Goal: Task Accomplishment & Management: Manage account settings

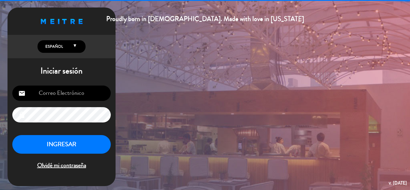
type input "[EMAIL_ADDRESS][DOMAIN_NAME]"
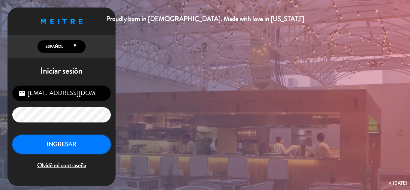
click at [67, 140] on button "INGRESAR" at bounding box center [61, 144] width 98 height 19
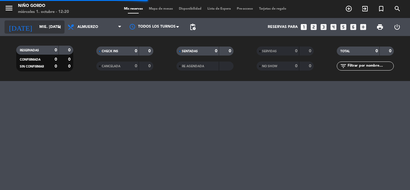
click at [36, 28] on input "mié. [DATE]" at bounding box center [61, 27] width 51 height 10
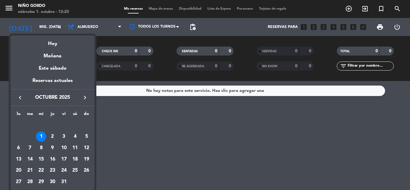
click at [132, 153] on div at bounding box center [205, 95] width 410 height 190
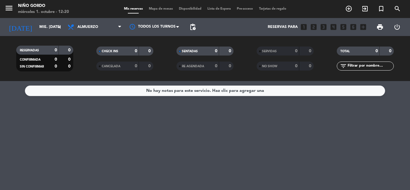
click at [157, 9] on span "Mapa de mesas" at bounding box center [161, 8] width 30 height 3
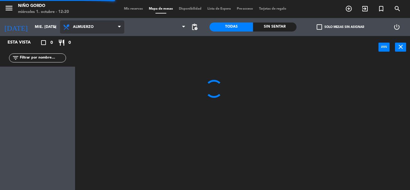
click at [68, 26] on icon at bounding box center [67, 26] width 9 height 7
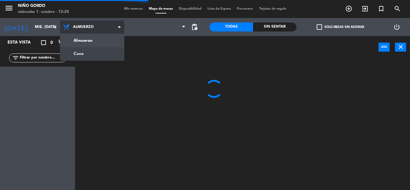
click at [88, 51] on ng-component "menu Niño Gordo miércoles 1. octubre - 12:20 Mis reservas Mapa de mesas Disponi…" at bounding box center [205, 95] width 410 height 190
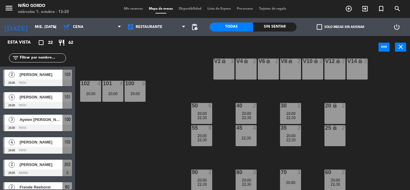
scroll to position [78, 0]
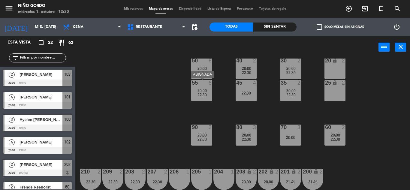
click at [197, 89] on div "20:00" at bounding box center [201, 91] width 21 height 4
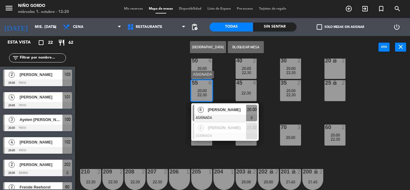
click at [230, 114] on div "[PERSON_NAME]" at bounding box center [226, 110] width 39 height 10
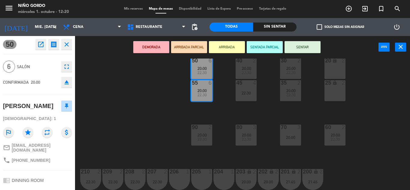
click at [69, 66] on icon "fullscreen" at bounding box center [66, 66] width 7 height 7
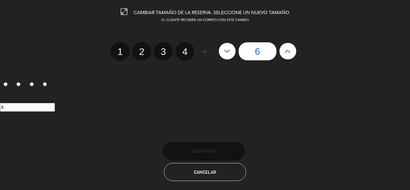
click at [183, 54] on label "4" at bounding box center [185, 51] width 19 height 19
click at [183, 48] on input "4" at bounding box center [184, 46] width 4 height 4
radio input "true"
radio input "false"
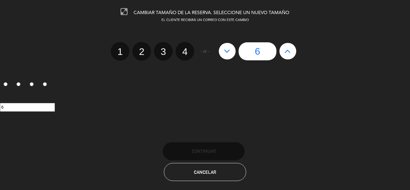
radio input "false"
radio input "true"
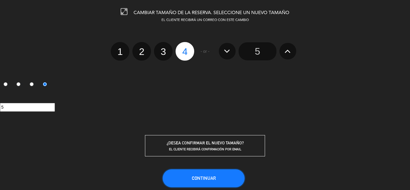
click at [214, 175] on button "Continuar" at bounding box center [204, 178] width 82 height 18
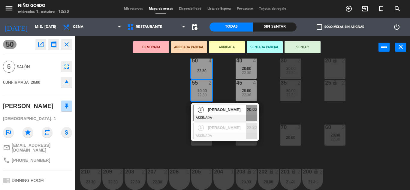
click at [145, 111] on div "105 lock 5 104 lock 4 103 2 20:00 V1 lock 2 V3 lock 2 V9 lock 2 V5 lock 2 V7 lo…" at bounding box center [244, 124] width 331 height 131
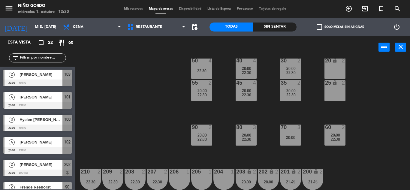
click at [317, 29] on span "check_box_outline_blank" at bounding box center [319, 26] width 5 height 5
click at [340, 27] on input "check_box_outline_blank Solo mesas sin asignar" at bounding box center [340, 27] width 0 height 0
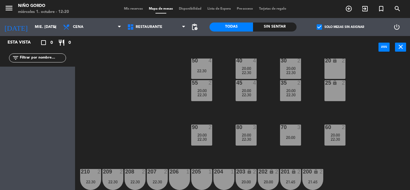
click at [317, 29] on span "check_box" at bounding box center [319, 26] width 5 height 5
click at [340, 27] on input "check_box Solo mesas sin asignar" at bounding box center [340, 27] width 0 height 0
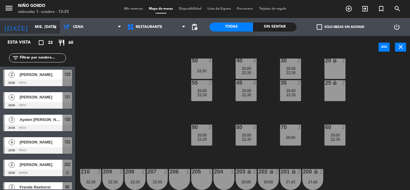
click at [33, 23] on input "mié. [DATE]" at bounding box center [57, 27] width 51 height 10
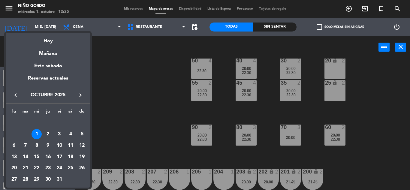
click at [6, 9] on div at bounding box center [205, 95] width 410 height 190
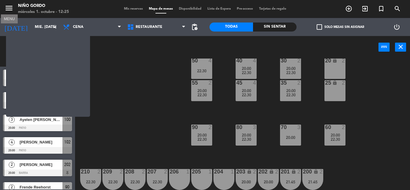
click at [6, 9] on icon "menu" at bounding box center [9, 8] width 9 height 9
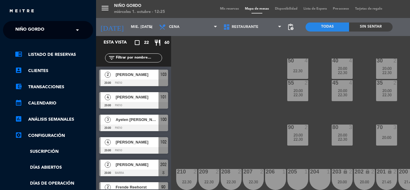
click at [26, 34] on span "Niño Gordo" at bounding box center [29, 30] width 29 height 13
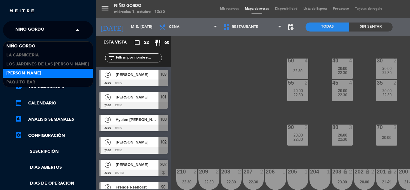
click at [38, 72] on span "[PERSON_NAME]" at bounding box center [23, 73] width 35 height 7
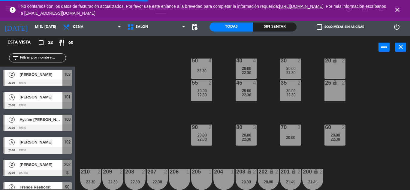
click at [397, 10] on icon "close" at bounding box center [397, 9] width 7 height 7
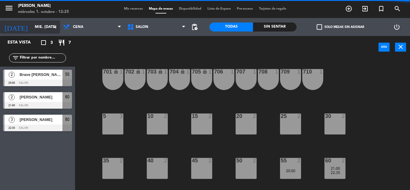
click at [41, 23] on input "mié. [DATE]" at bounding box center [57, 27] width 51 height 10
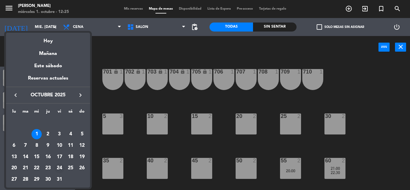
click at [57, 167] on div "24" at bounding box center [59, 168] width 10 height 10
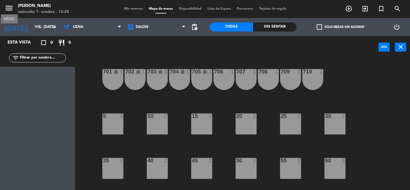
click at [9, 5] on icon "menu" at bounding box center [9, 8] width 9 height 9
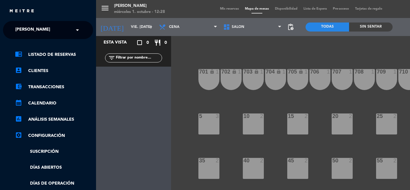
click at [27, 33] on span "[PERSON_NAME]" at bounding box center [32, 30] width 35 height 13
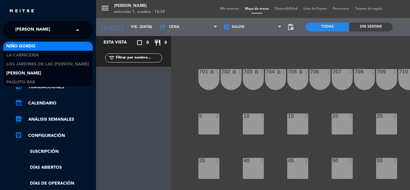
click at [37, 46] on div "Niño Gordo" at bounding box center [47, 46] width 89 height 9
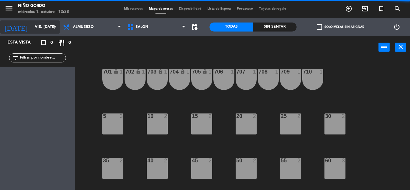
click at [33, 29] on input "vie. [DATE]" at bounding box center [57, 27] width 51 height 10
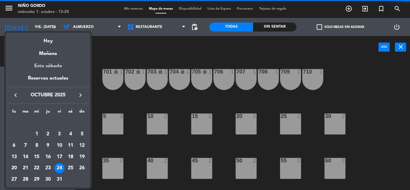
click at [48, 64] on div "Este sábado" at bounding box center [48, 66] width 84 height 17
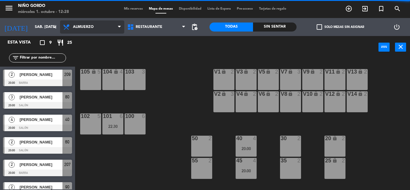
click at [75, 31] on span "Almuerzo" at bounding box center [92, 26] width 64 height 13
click at [81, 41] on ng-component "menu Niño Gordo miércoles 1. octubre - 12:29 Mis reservas Mapa de mesas Disponi…" at bounding box center [205, 95] width 410 height 190
drag, startPoint x: 80, startPoint y: 29, endPoint x: 78, endPoint y: 34, distance: 4.7
click at [79, 29] on span "Almuerzo" at bounding box center [92, 26] width 64 height 13
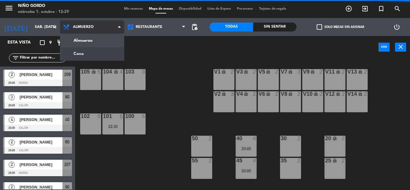
click at [84, 50] on ng-component "menu Niño Gordo miércoles 1. octubre - 12:29 Mis reservas Mapa de mesas Disponi…" at bounding box center [205, 95] width 410 height 190
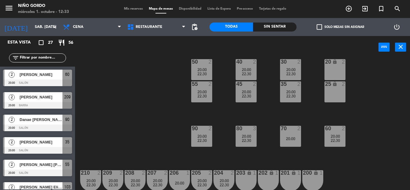
scroll to position [78, 0]
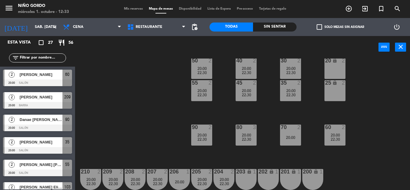
click at [148, 106] on div "105 lock 5 104 lock 4 103 2 20:00 22:30 V1 lock 2 V3 lock 2 V9 lock 2 V5 lock 2…" at bounding box center [244, 124] width 331 height 131
click at [321, 26] on span "check_box_outline_blank" at bounding box center [319, 26] width 5 height 5
click at [340, 27] on input "check_box_outline_blank Solo mesas sin asignar" at bounding box center [340, 27] width 0 height 0
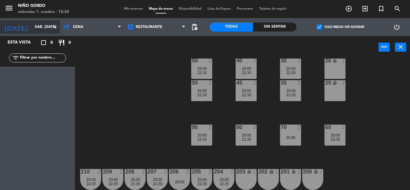
click at [35, 30] on input "sáb. [DATE]" at bounding box center [57, 27] width 51 height 10
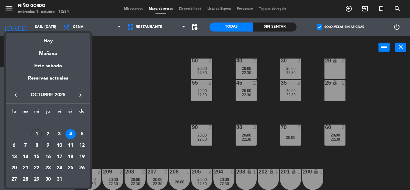
click at [48, 145] on div "9" at bounding box center [48, 145] width 10 height 10
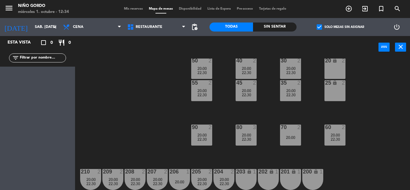
type input "[DEMOGRAPHIC_DATA] [DATE]"
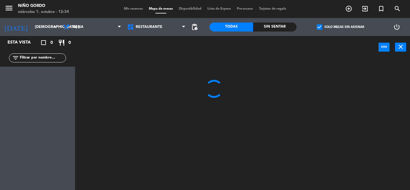
scroll to position [0, 0]
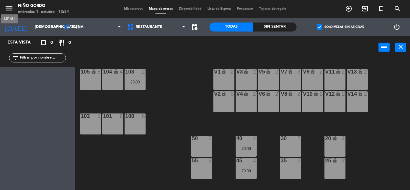
click at [12, 10] on icon "menu" at bounding box center [9, 8] width 9 height 9
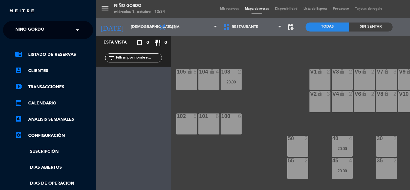
drag, startPoint x: 23, startPoint y: 26, endPoint x: 26, endPoint y: 30, distance: 4.7
click at [23, 26] on span "Niño Gordo" at bounding box center [29, 30] width 29 height 13
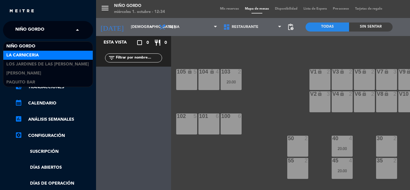
click at [33, 54] on span "La Carniceria" at bounding box center [22, 55] width 32 height 7
